Goal: Transaction & Acquisition: Purchase product/service

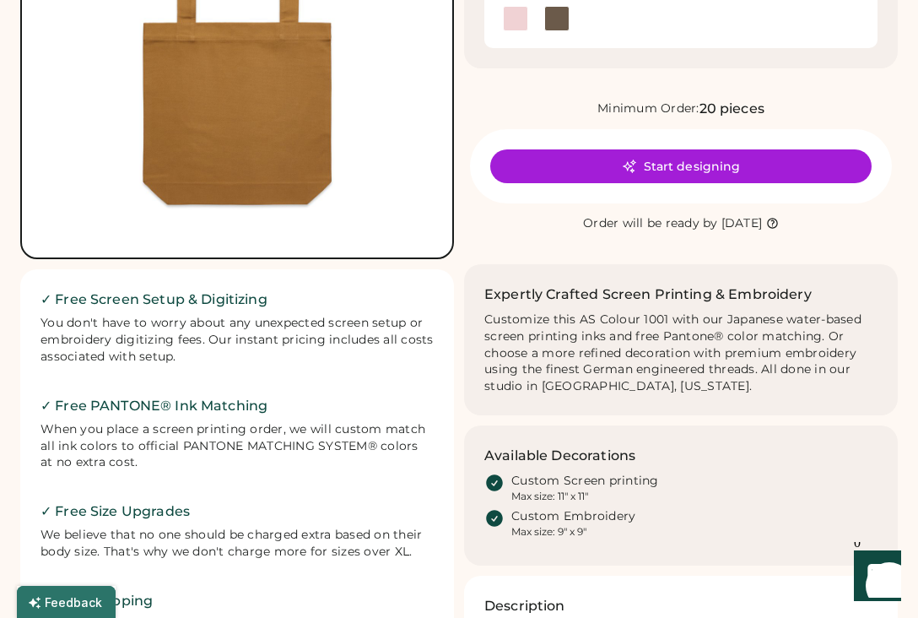
scroll to position [291, 0]
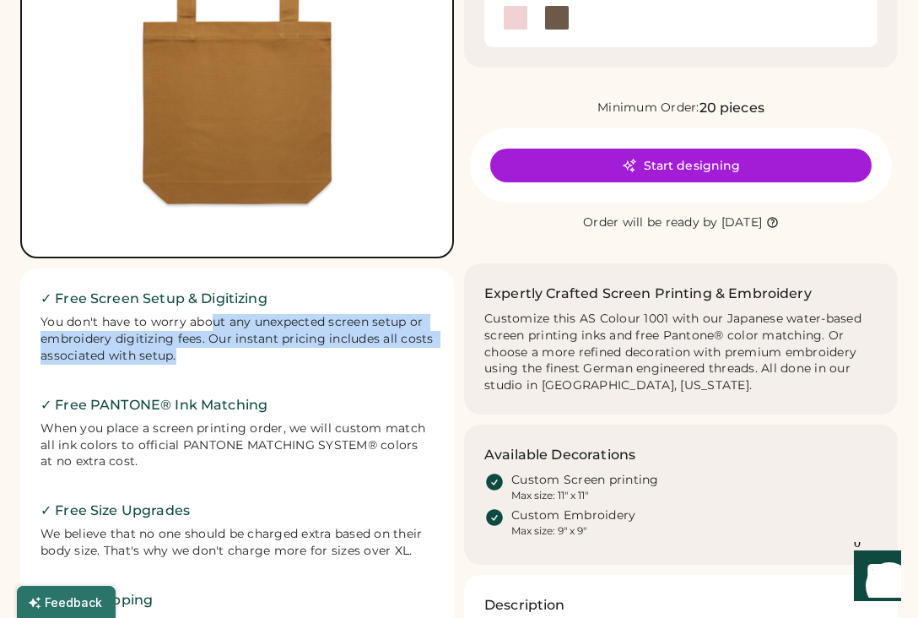
drag, startPoint x: 211, startPoint y: 329, endPoint x: 215, endPoint y: 353, distance: 24.8
click at [215, 353] on div "You don't have to worry about any unexpected screen setup or embroidery digitiz…" at bounding box center [236, 339] width 393 height 51
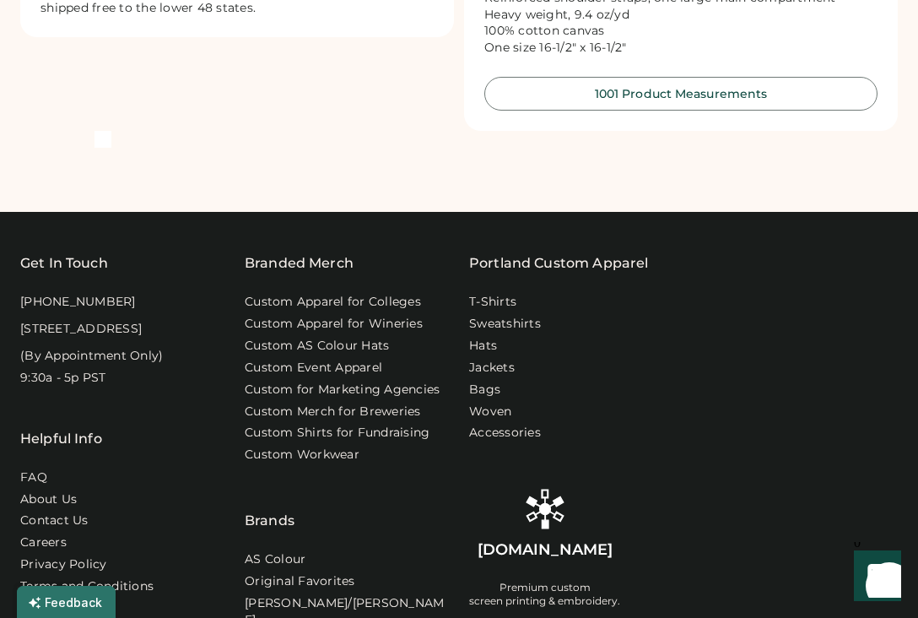
scroll to position [0, 0]
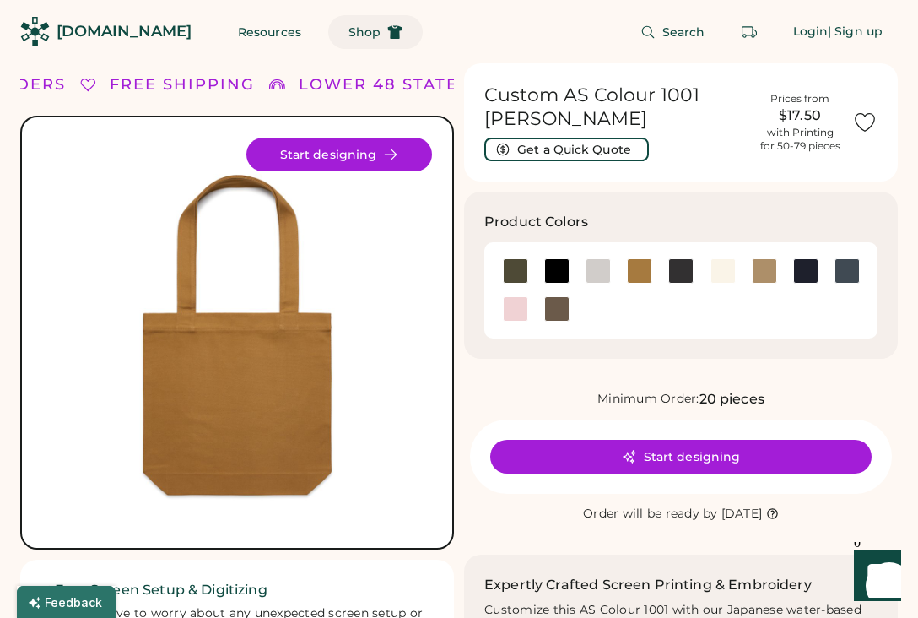
click at [348, 34] on span "Shop" at bounding box center [364, 32] width 32 height 12
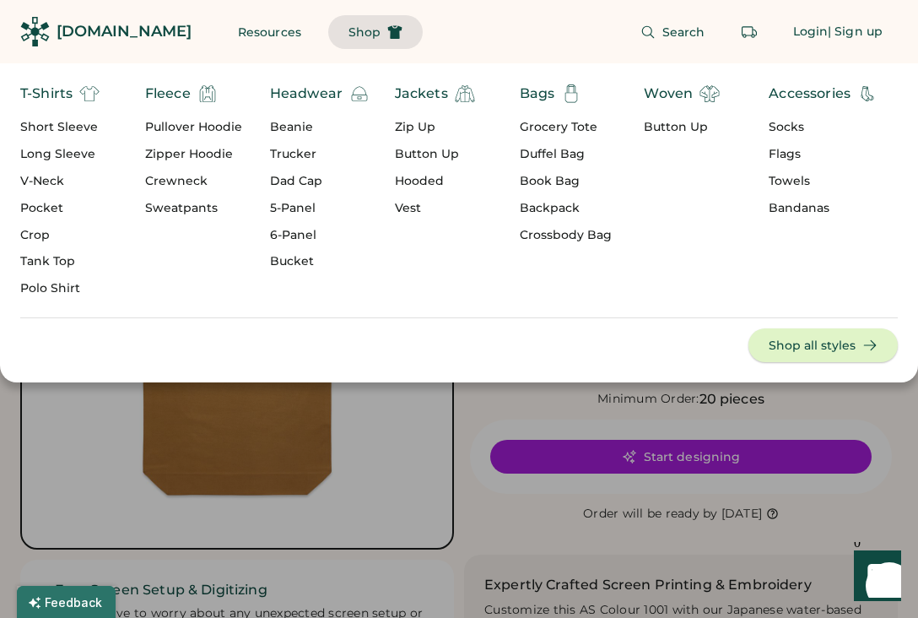
click at [817, 343] on button "Shop all styles" at bounding box center [823, 345] width 150 height 34
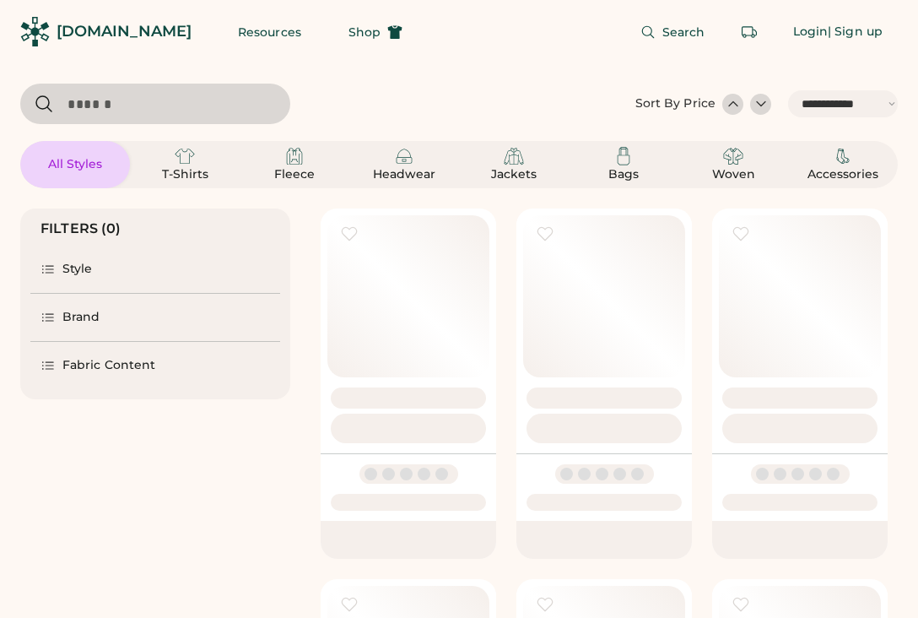
select select "*****"
select select "*"
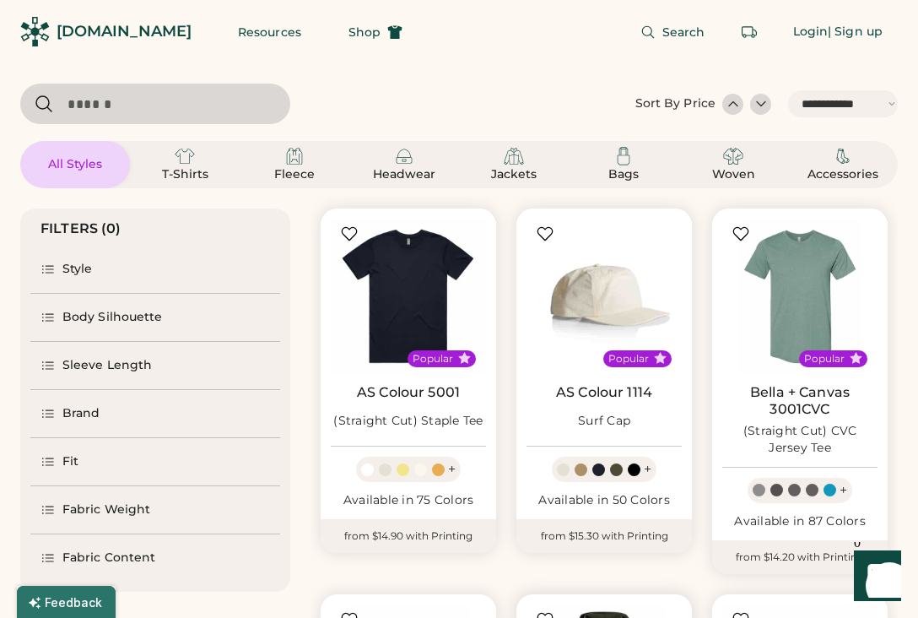
scroll to position [461, 0]
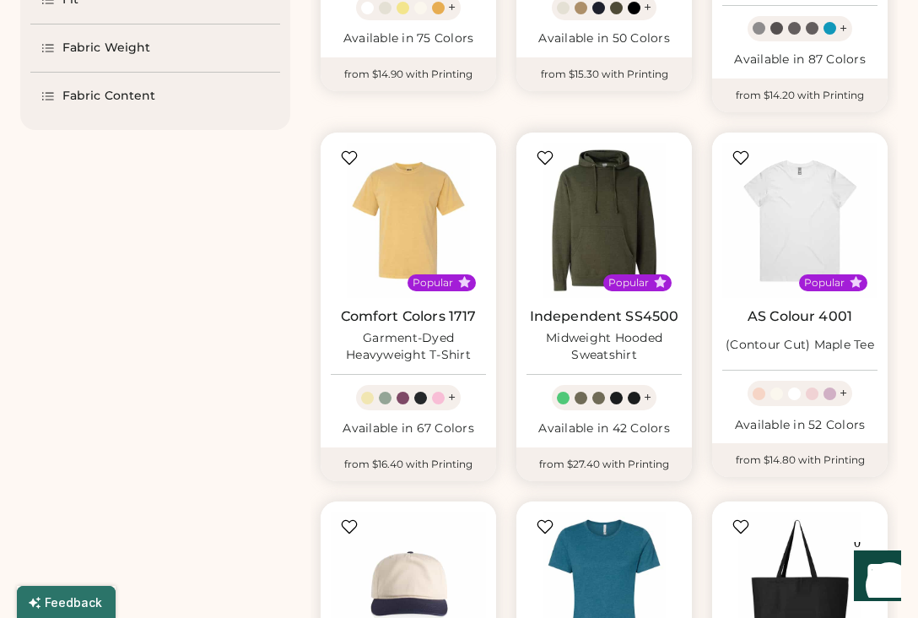
select select "*****"
select select "*"
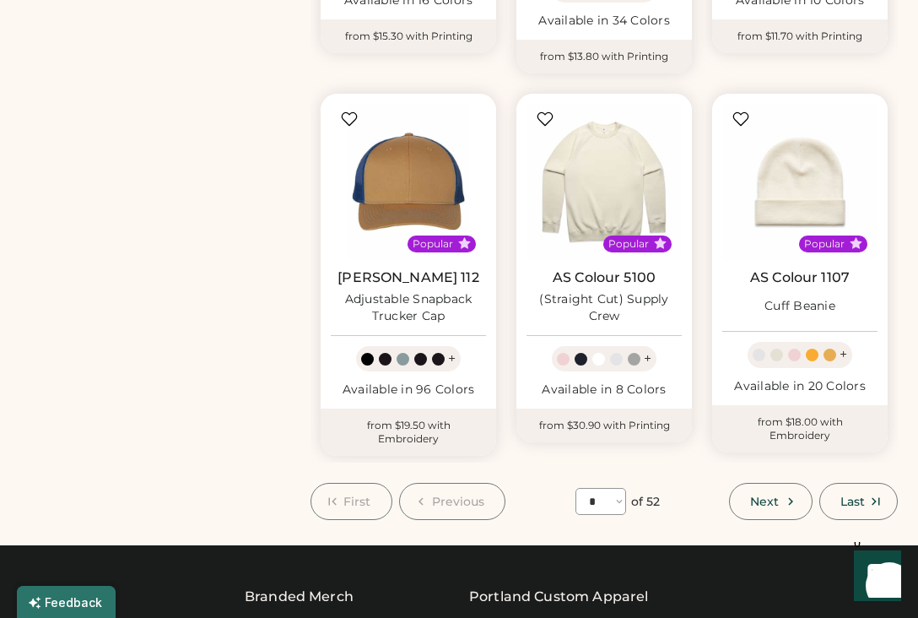
scroll to position [1316, 0]
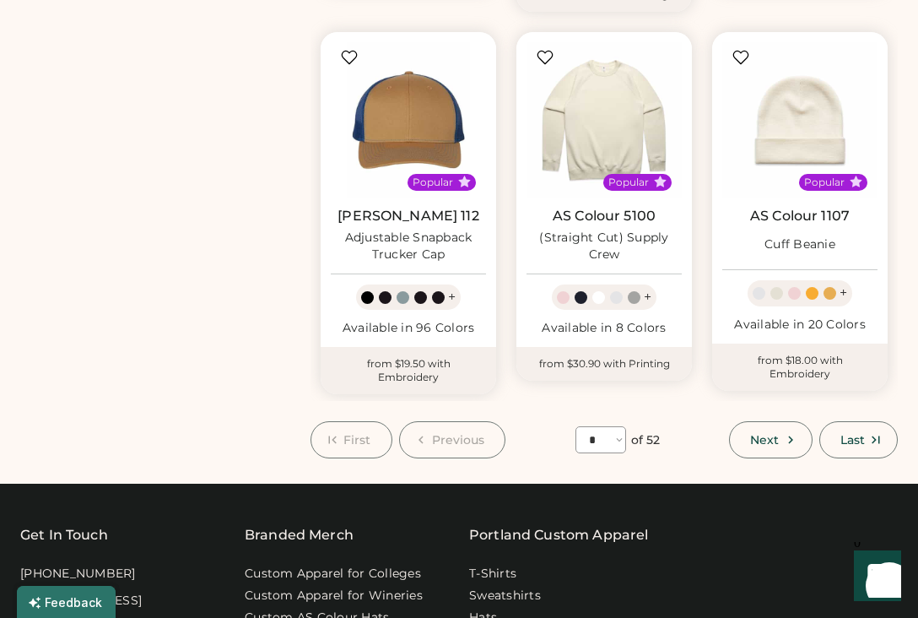
click at [602, 441] on select "**** * * * * * * * * * ** ** ** ** ** ** ** ** ** ** ** ** ** ** ** ** ** ** **…" at bounding box center [600, 439] width 51 height 27
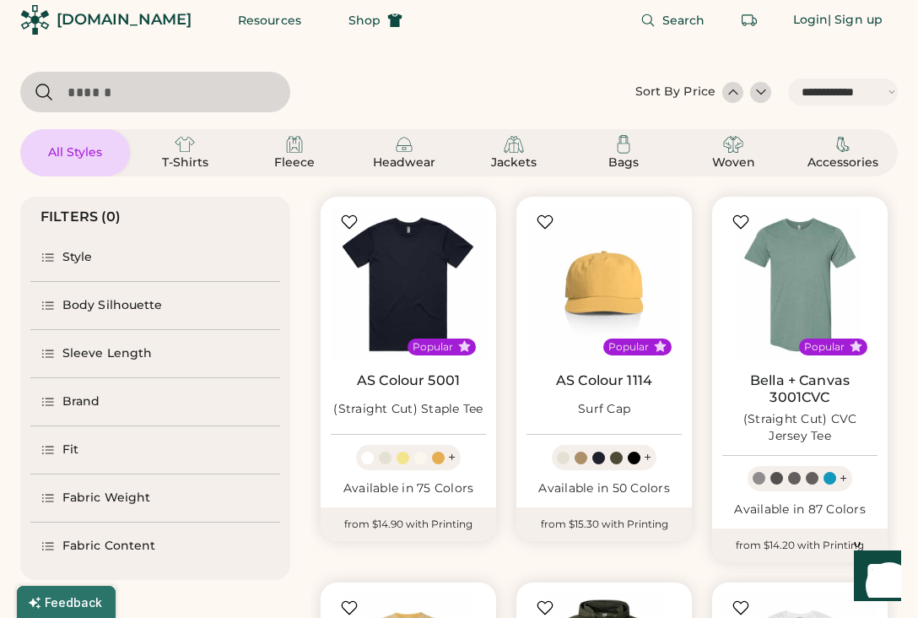
scroll to position [0, 0]
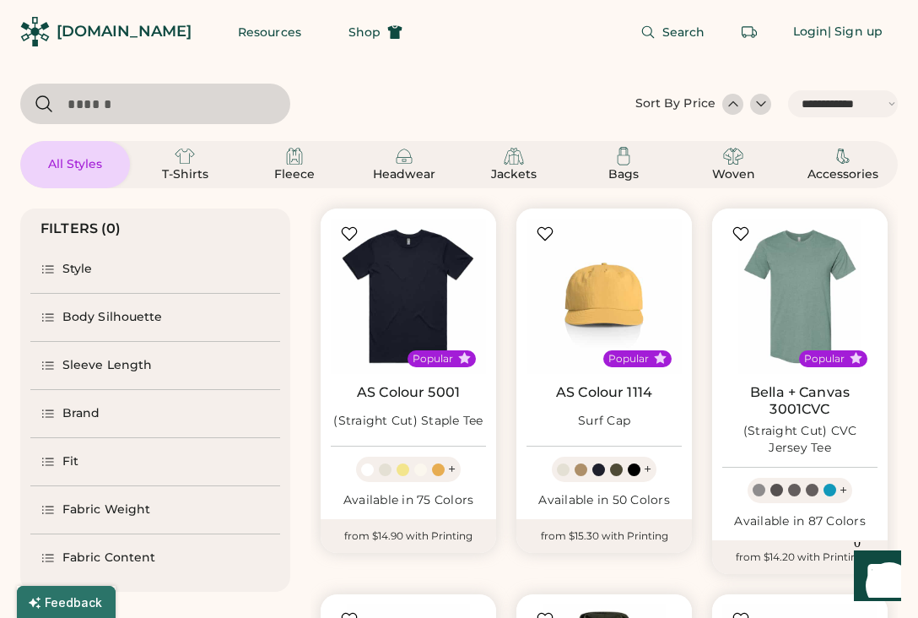
click at [839, 165] on img at bounding box center [843, 156] width 20 height 20
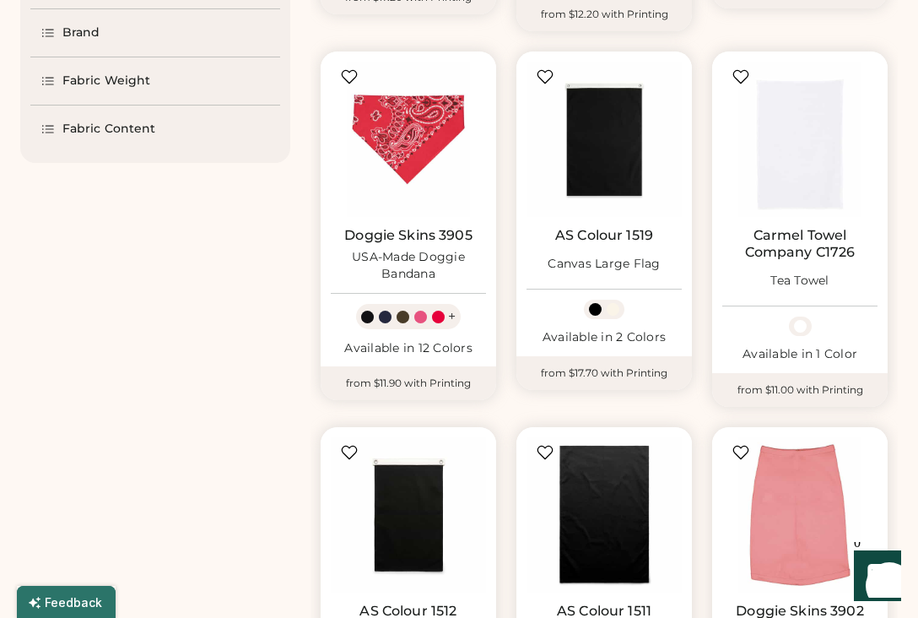
scroll to position [539, 0]
click at [31, 434] on div "Accessories FILTERS (0) Style Socks 1 Flags 3 Towels 2 Bandanas 3 Crewneck 0 Sw…" at bounding box center [155, 213] width 270 height 1129
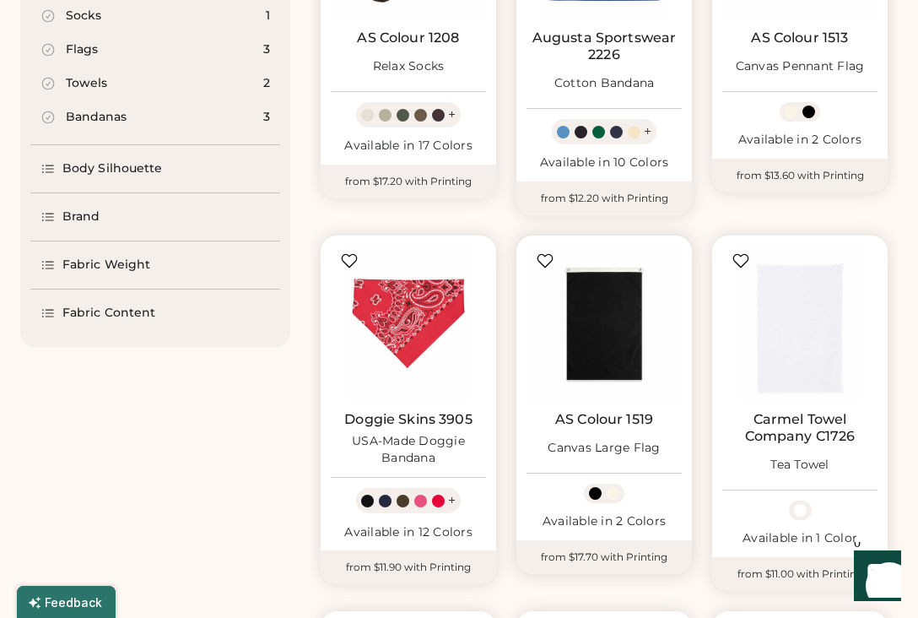
scroll to position [0, 0]
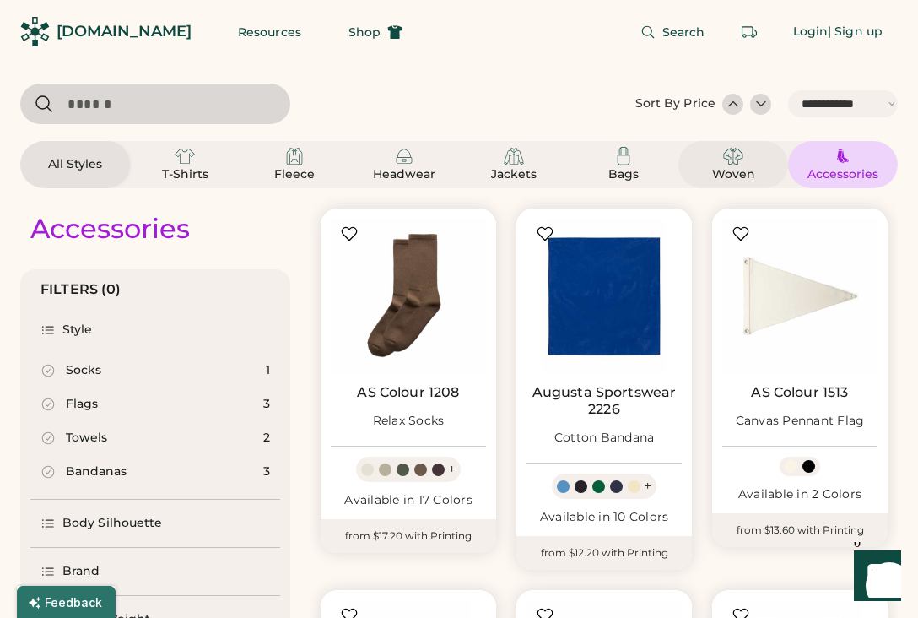
click at [742, 169] on div "Woven" at bounding box center [733, 174] width 76 height 17
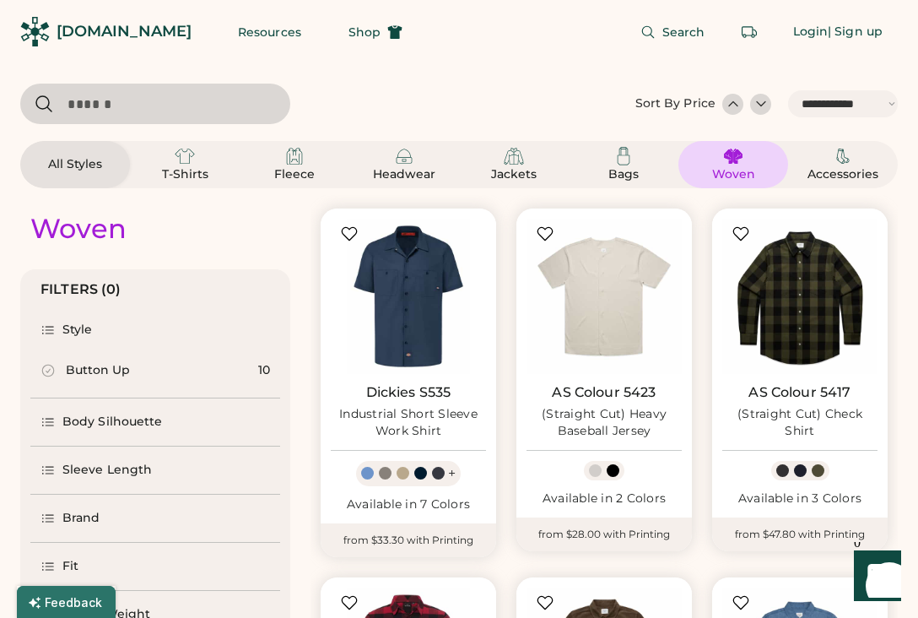
click at [645, 183] on div "Bags" at bounding box center [624, 164] width 110 height 47
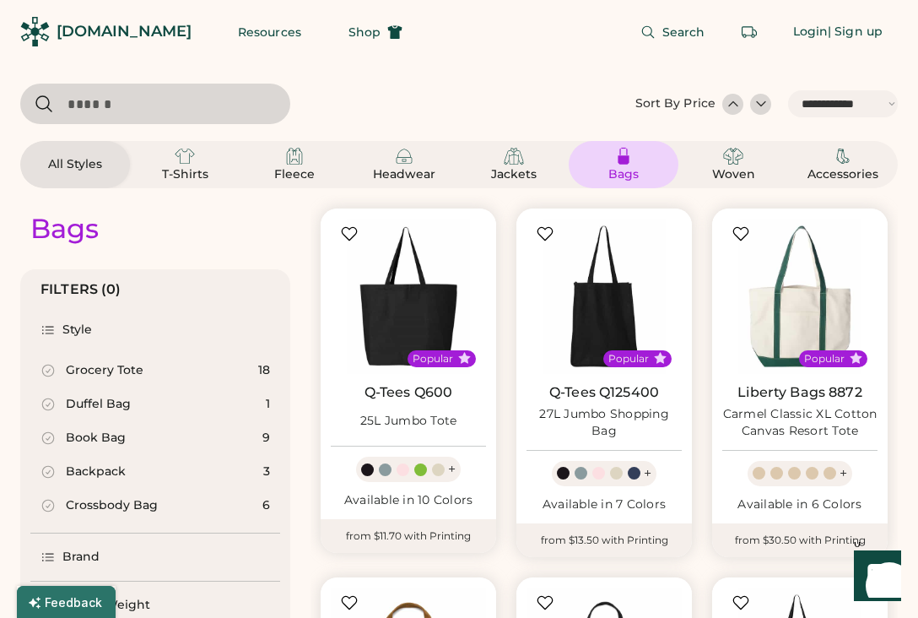
click at [519, 179] on div "Jackets" at bounding box center [514, 174] width 76 height 17
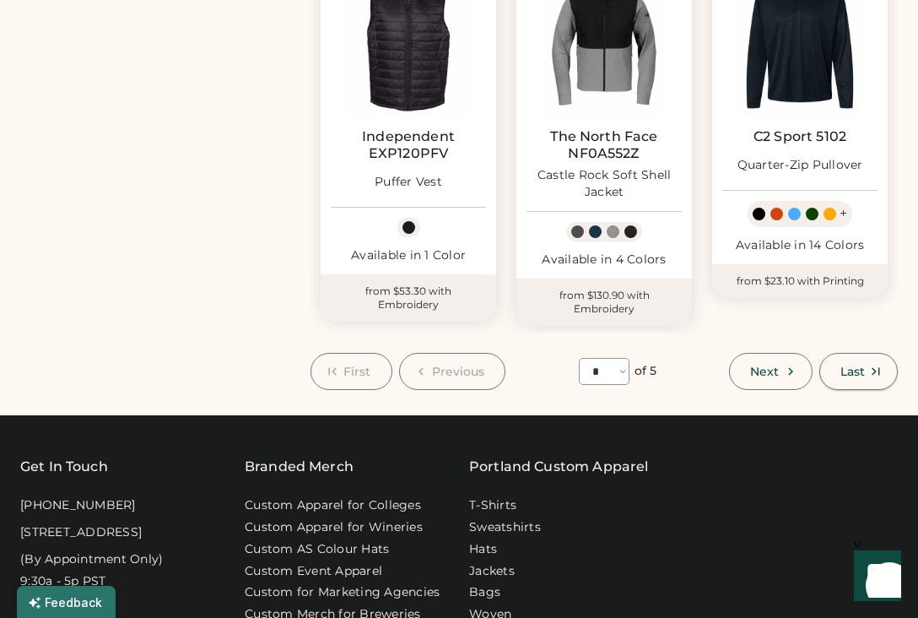
click at [774, 365] on span "Next" at bounding box center [764, 371] width 29 height 12
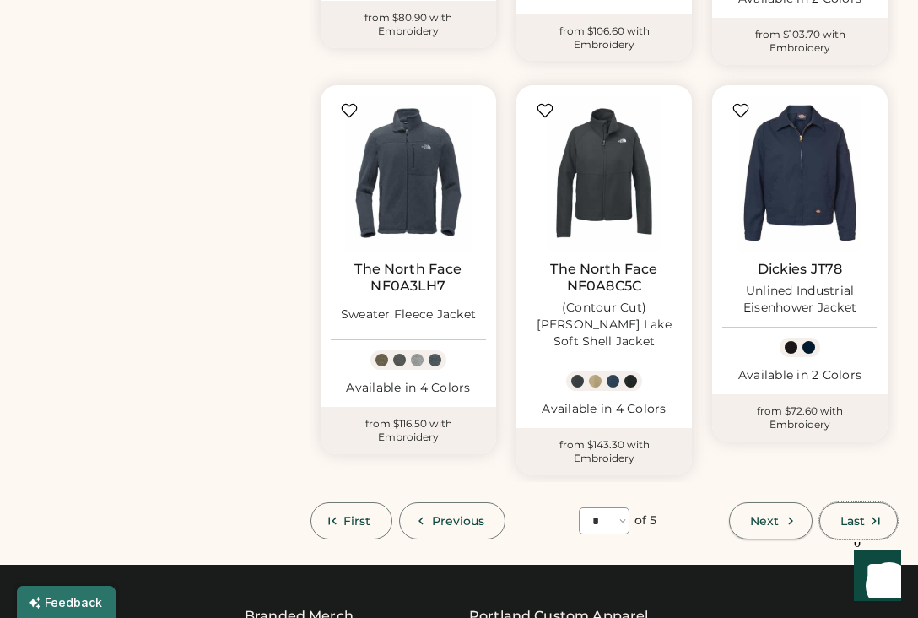
drag, startPoint x: 842, startPoint y: 478, endPoint x: 768, endPoint y: 478, distance: 74.2
click at [763, 502] on div "Next Last" at bounding box center [813, 520] width 169 height 37
click at [810, 502] on button "Next" at bounding box center [770, 520] width 83 height 37
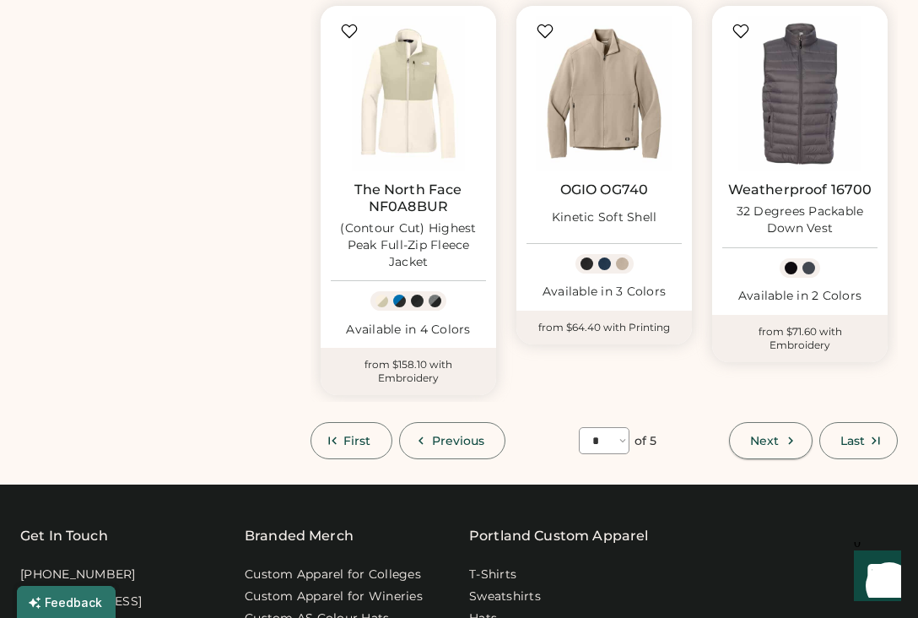
click at [776, 431] on button "Next" at bounding box center [770, 440] width 83 height 37
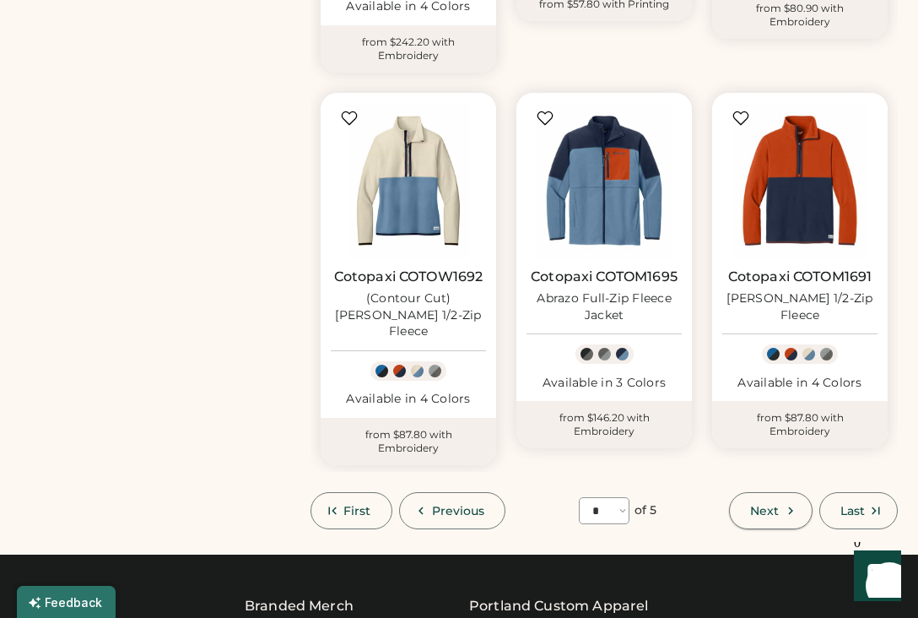
click at [776, 492] on button "Next" at bounding box center [770, 510] width 83 height 37
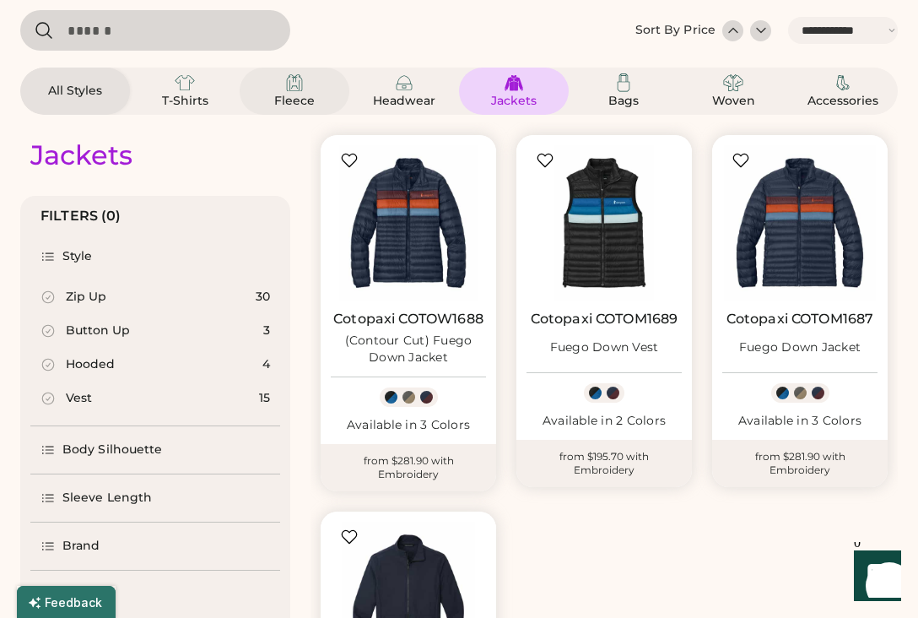
click at [305, 93] on div "Fleece" at bounding box center [294, 101] width 76 height 17
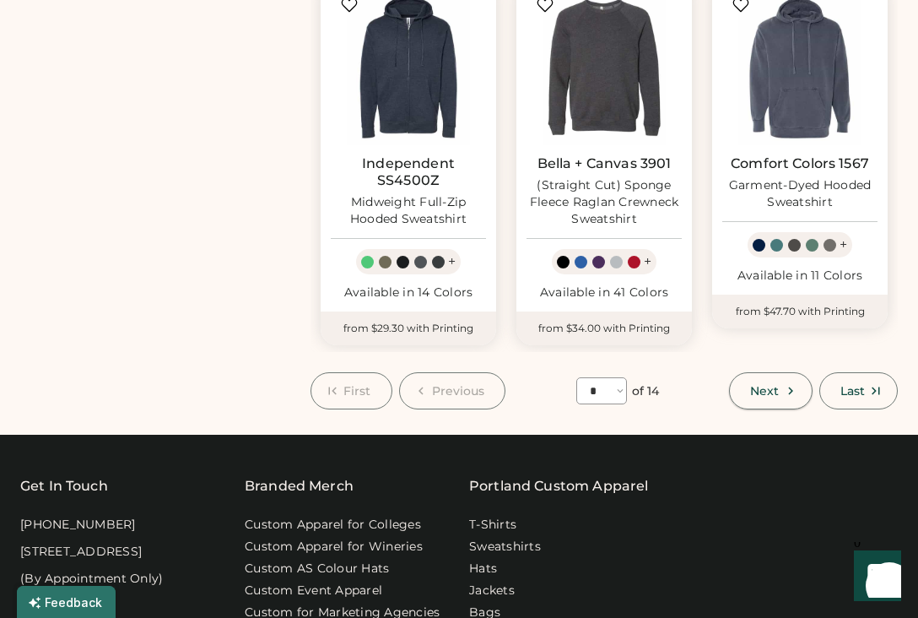
click at [769, 385] on span "Next" at bounding box center [764, 391] width 29 height 12
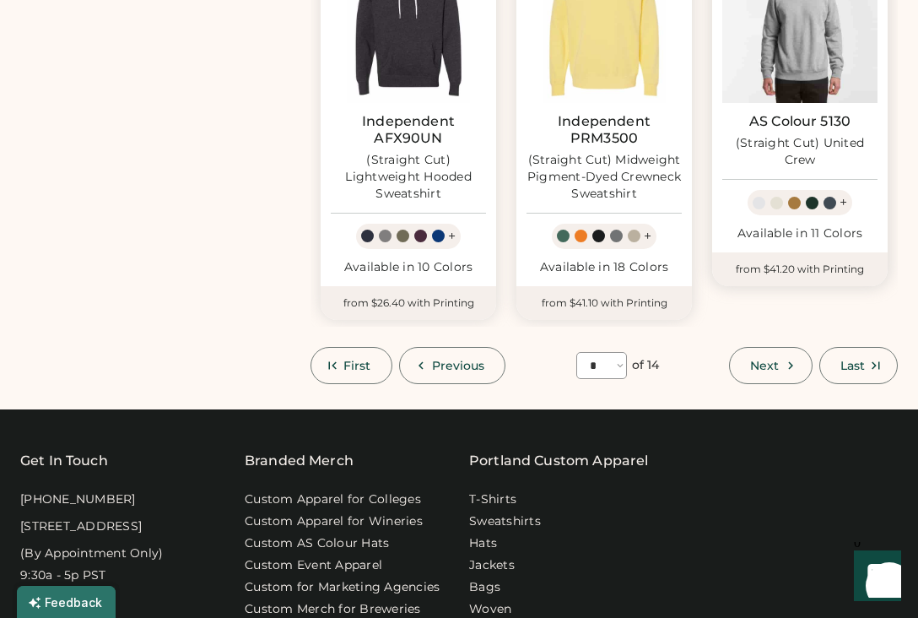
click at [769, 369] on span "Next" at bounding box center [764, 365] width 29 height 12
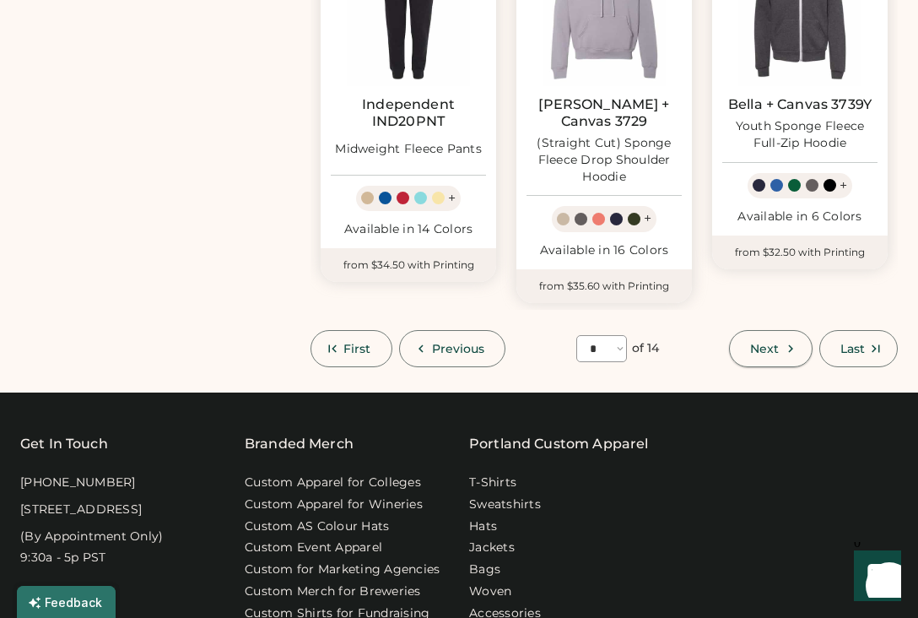
click at [777, 343] on span "Next" at bounding box center [764, 349] width 29 height 12
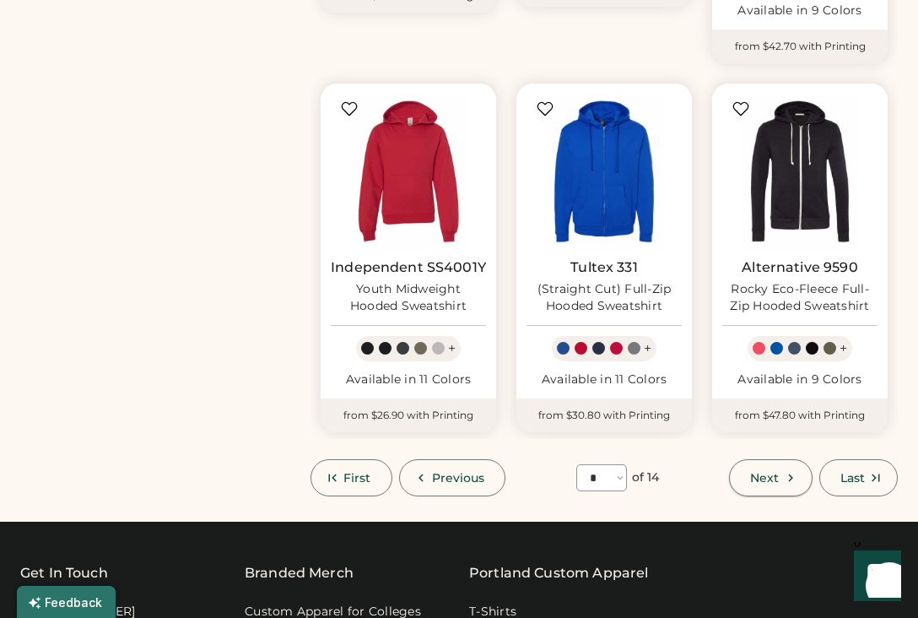
click at [769, 472] on span "Next" at bounding box center [764, 478] width 29 height 12
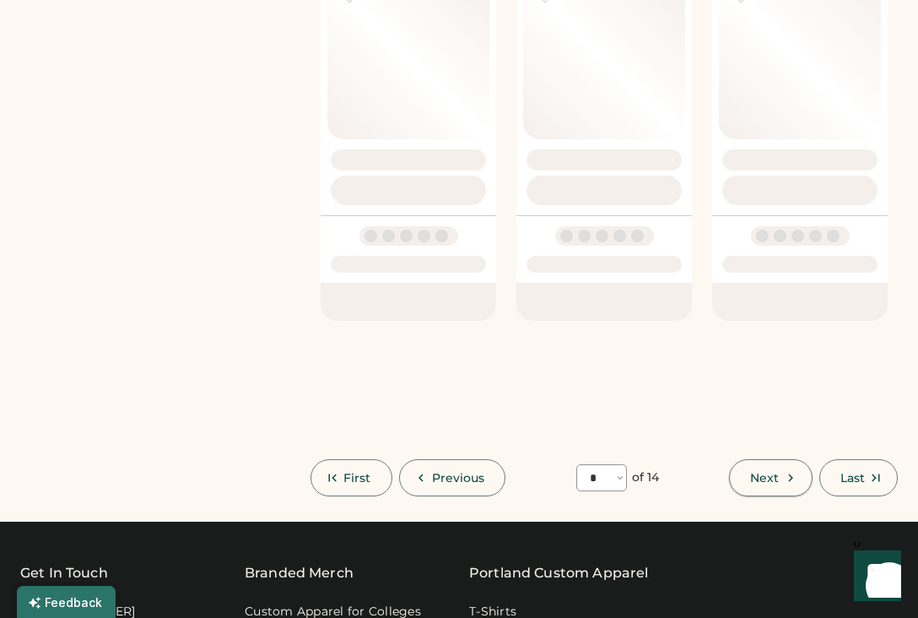
select select "*"
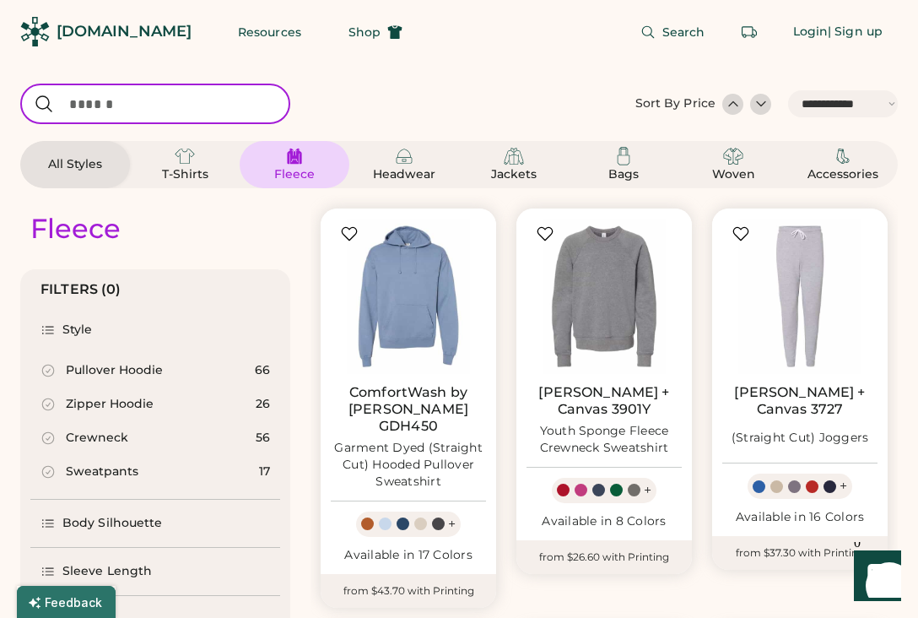
click at [239, 114] on input "input" at bounding box center [155, 104] width 270 height 40
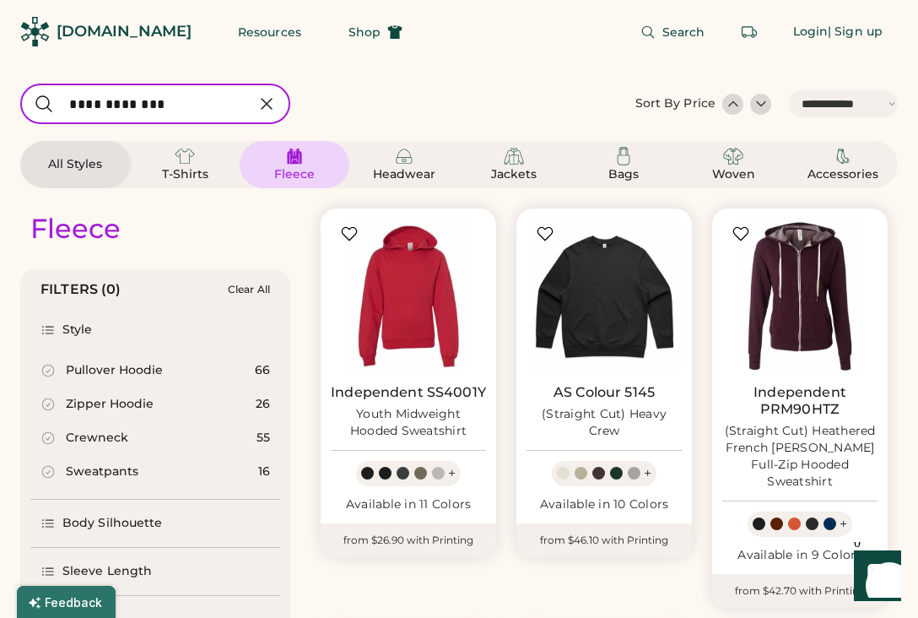
type input "**********"
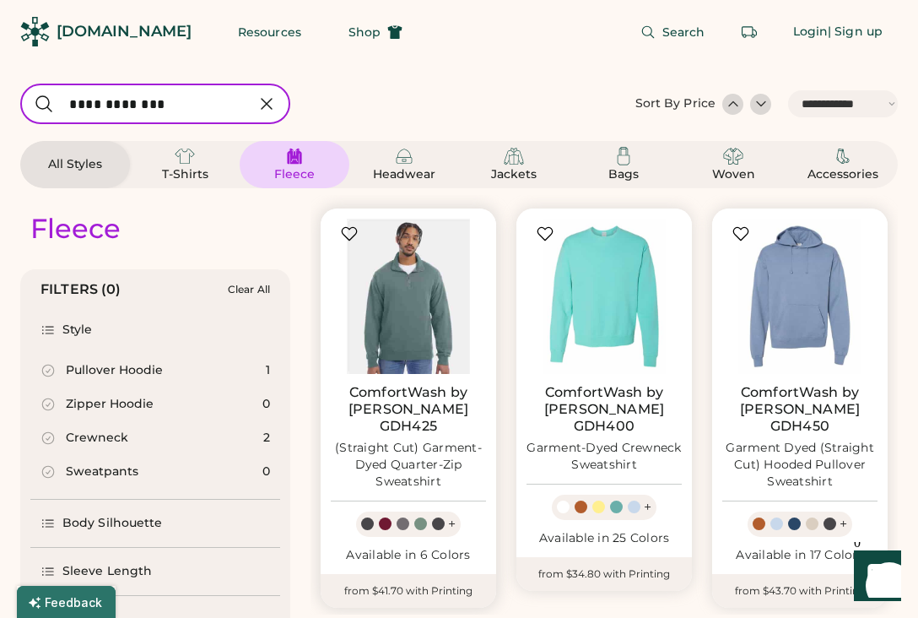
click at [424, 276] on img at bounding box center [408, 296] width 155 height 155
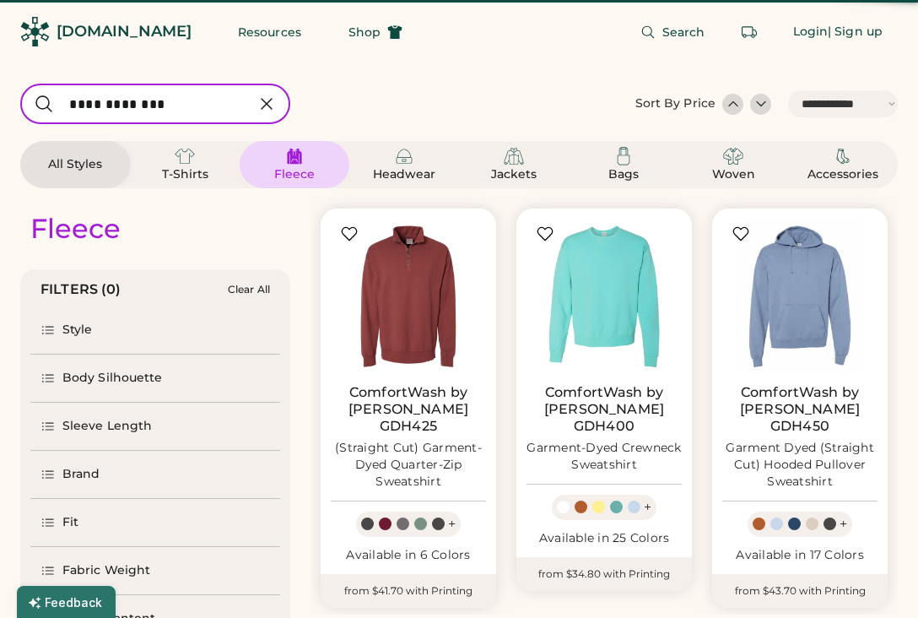
select select "*****"
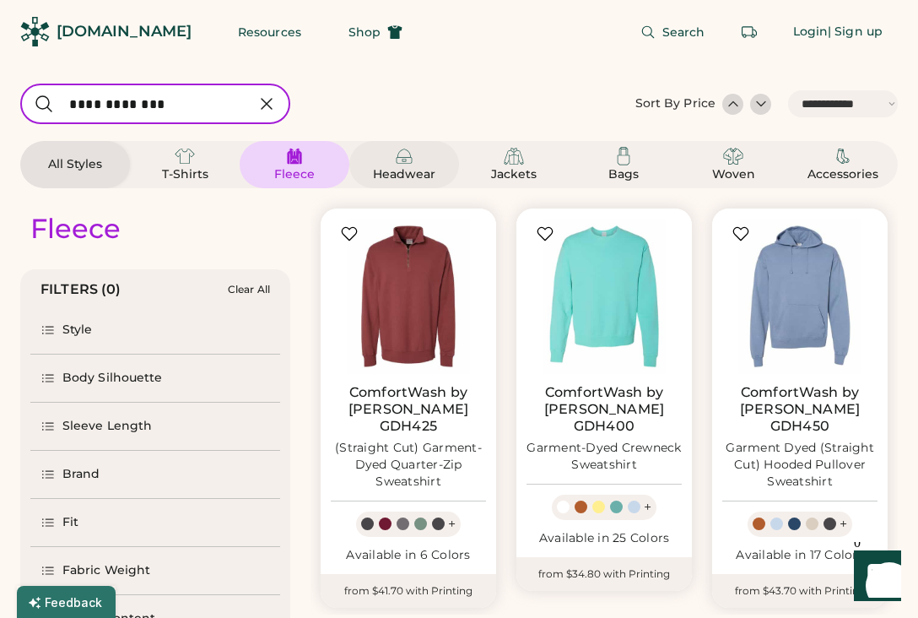
scroll to position [785, 0]
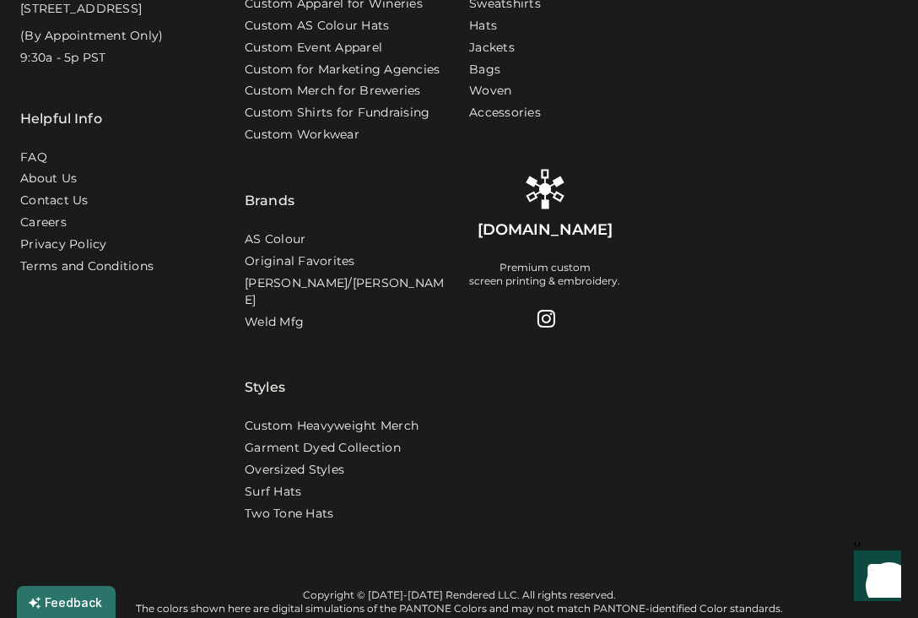
select select "*****"
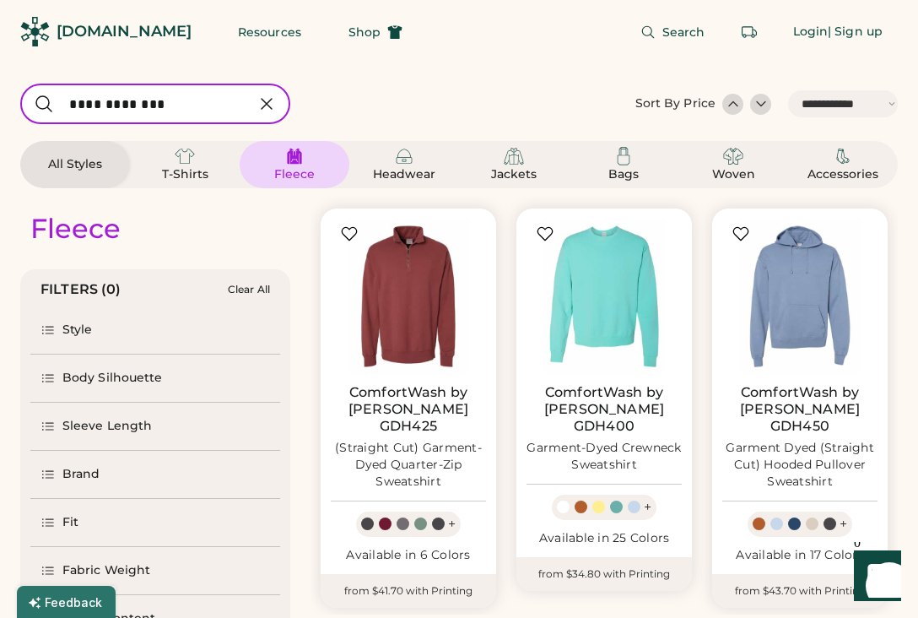
click at [89, 167] on div "All Styles" at bounding box center [75, 164] width 76 height 17
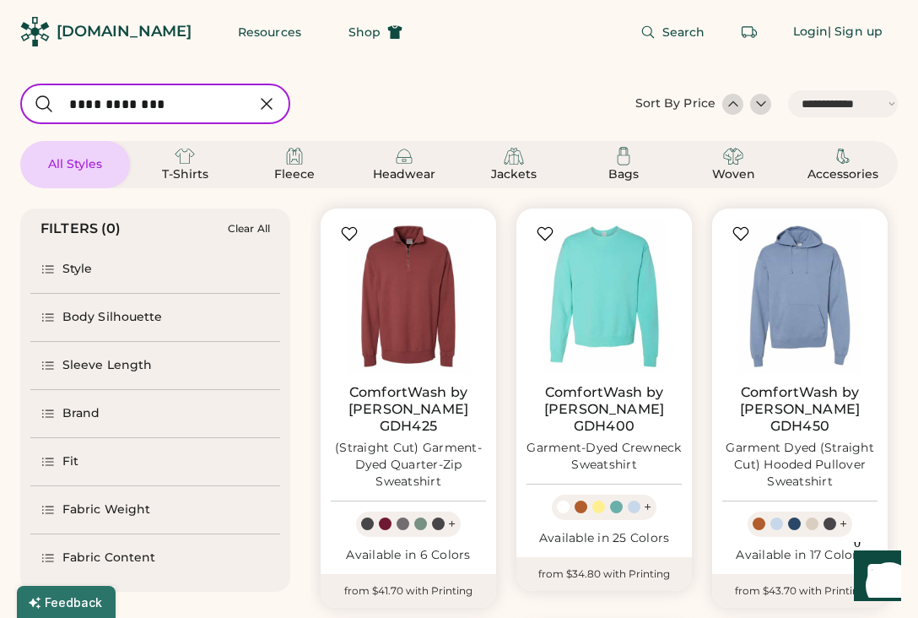
click at [187, 111] on input "input" at bounding box center [155, 104] width 270 height 40
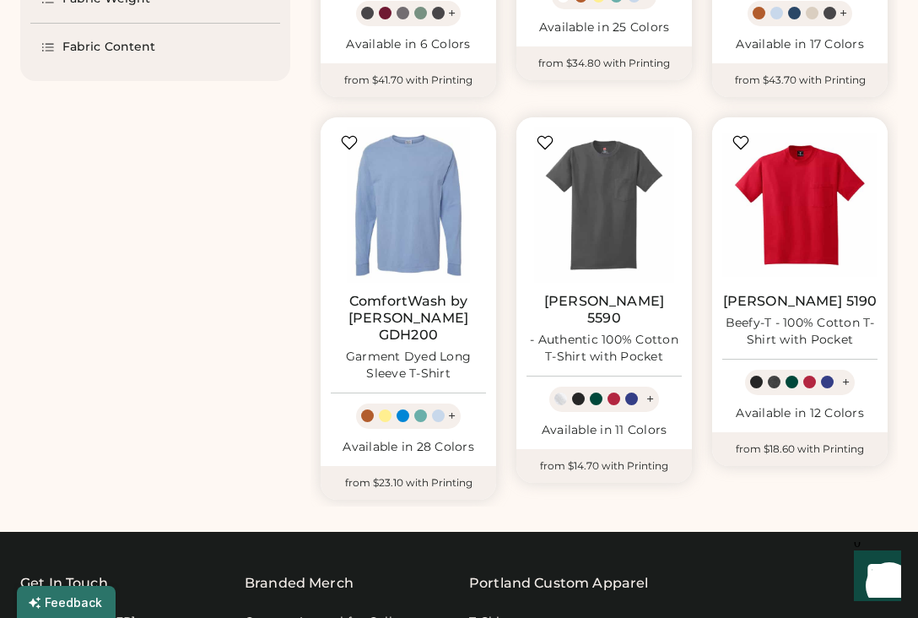
scroll to position [511, 0]
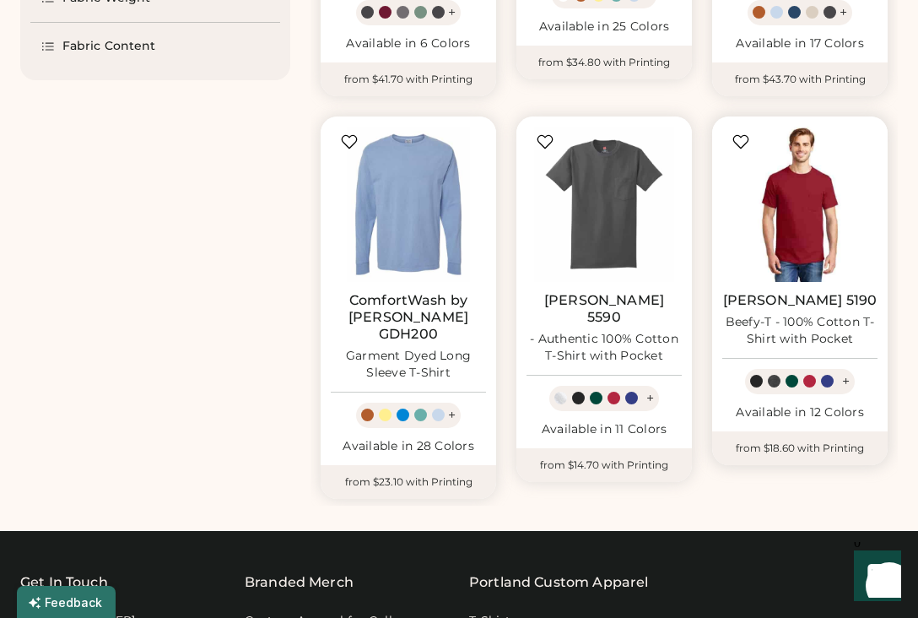
click at [808, 260] on img at bounding box center [799, 204] width 155 height 155
